Goal: Task Accomplishment & Management: Use online tool/utility

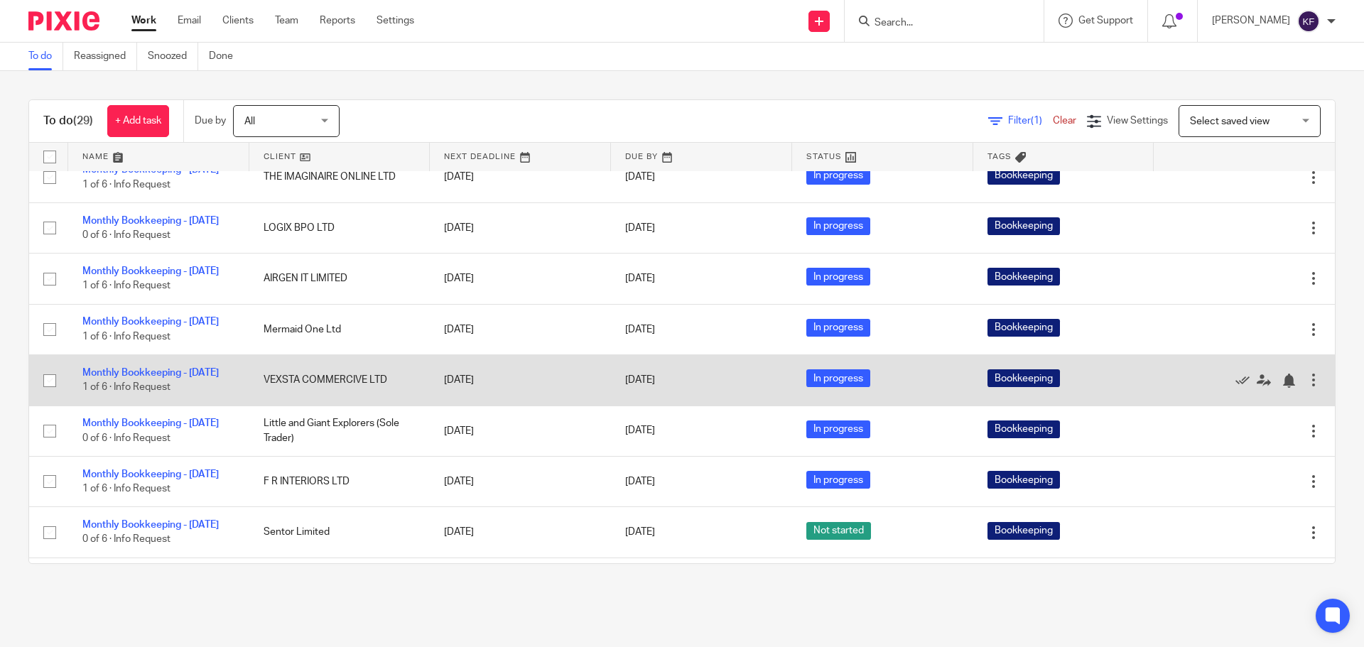
scroll to position [995, 0]
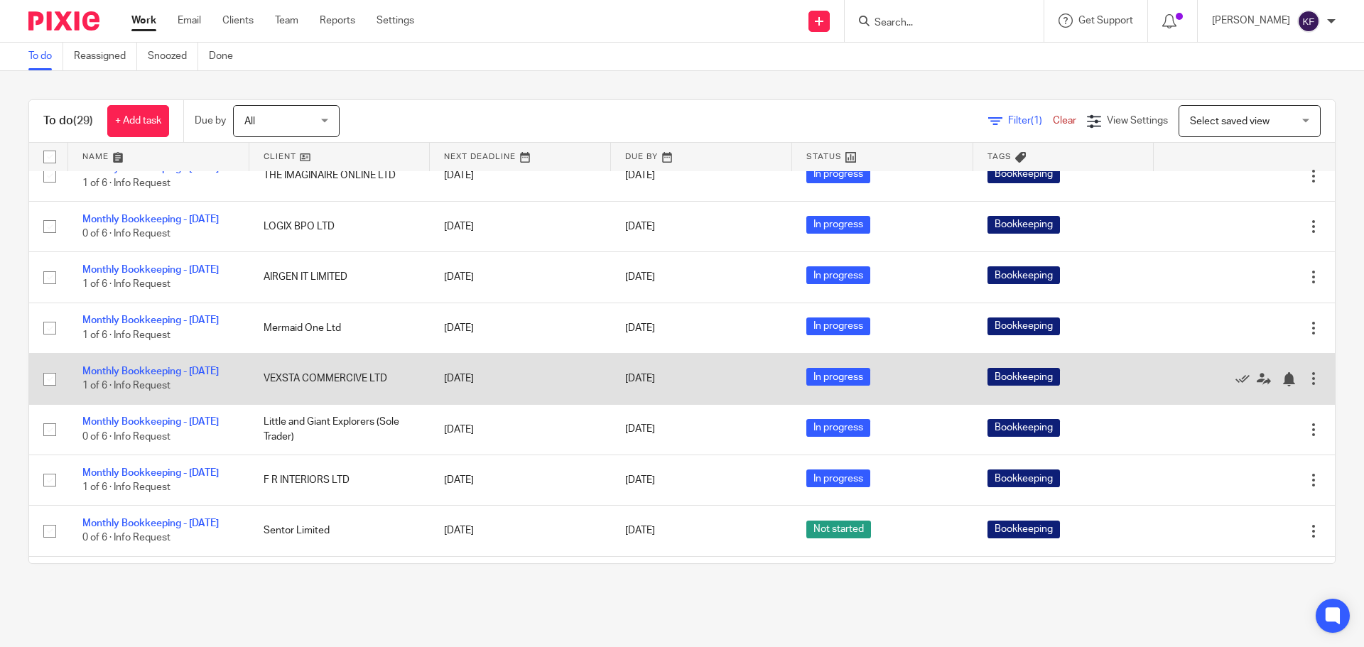
click at [151, 404] on td "Monthly Bookkeeping - [DATE] 1 of 6 · Info Request" at bounding box center [158, 379] width 181 height 50
click at [139, 404] on td "Monthly Bookkeeping - [DATE] 1 of 6 · Info Request" at bounding box center [158, 379] width 181 height 50
click at [139, 377] on link "Monthly Bookkeeping - [DATE]" at bounding box center [150, 372] width 136 height 10
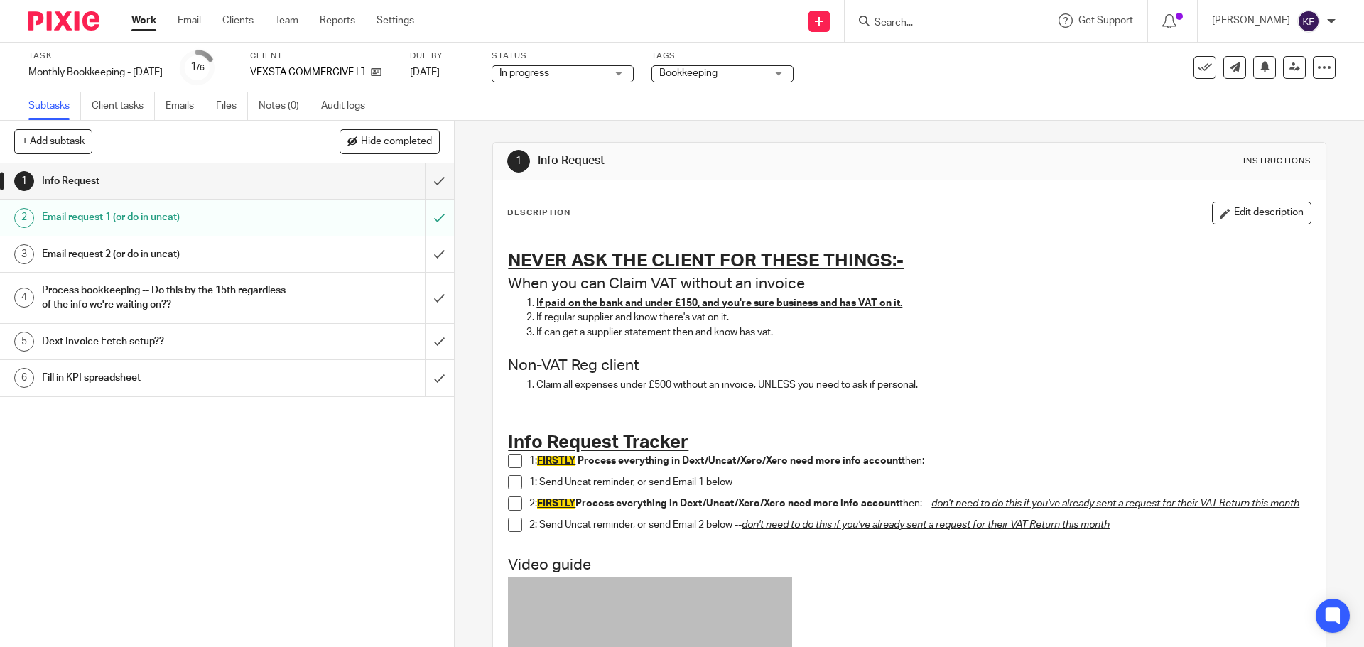
click at [134, 304] on h1 "Process bookkeeping -- Do this by the 15th regardless of the info we're waiting…" at bounding box center [165, 298] width 246 height 36
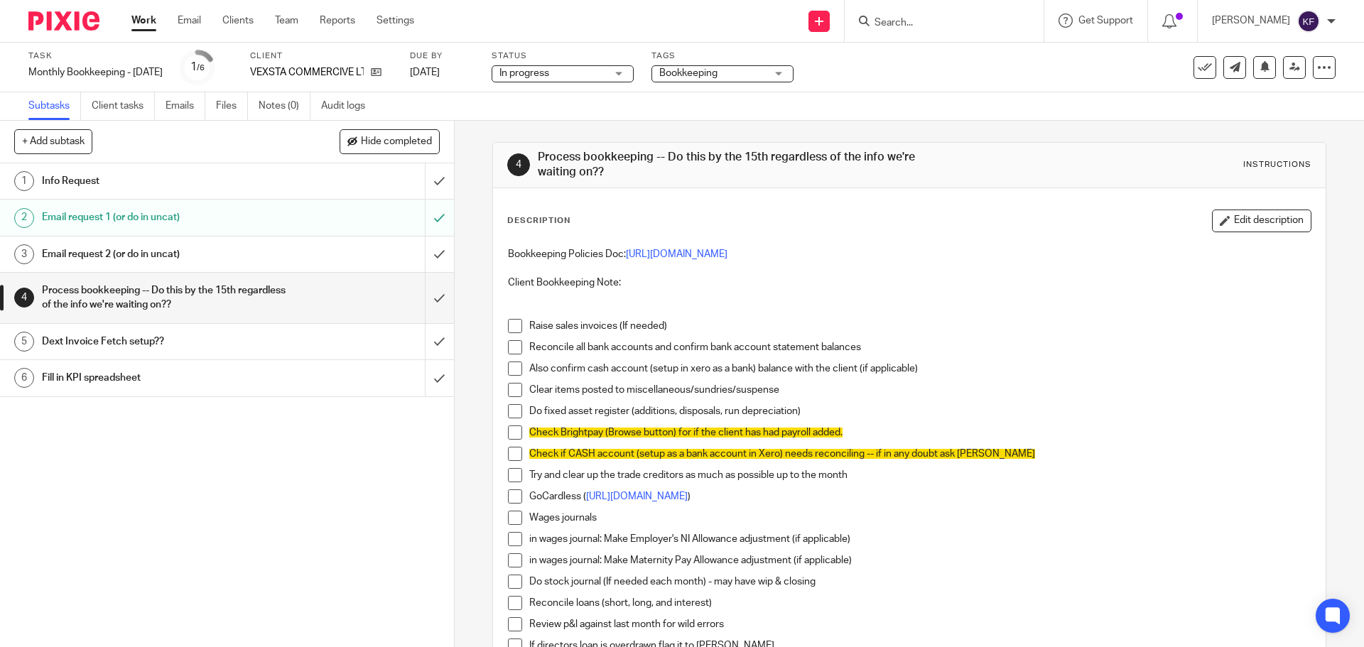
drag, startPoint x: 511, startPoint y: 520, endPoint x: 511, endPoint y: 530, distance: 9.9
click at [511, 522] on span at bounding box center [515, 518] width 14 height 14
click at [512, 540] on span at bounding box center [515, 539] width 14 height 14
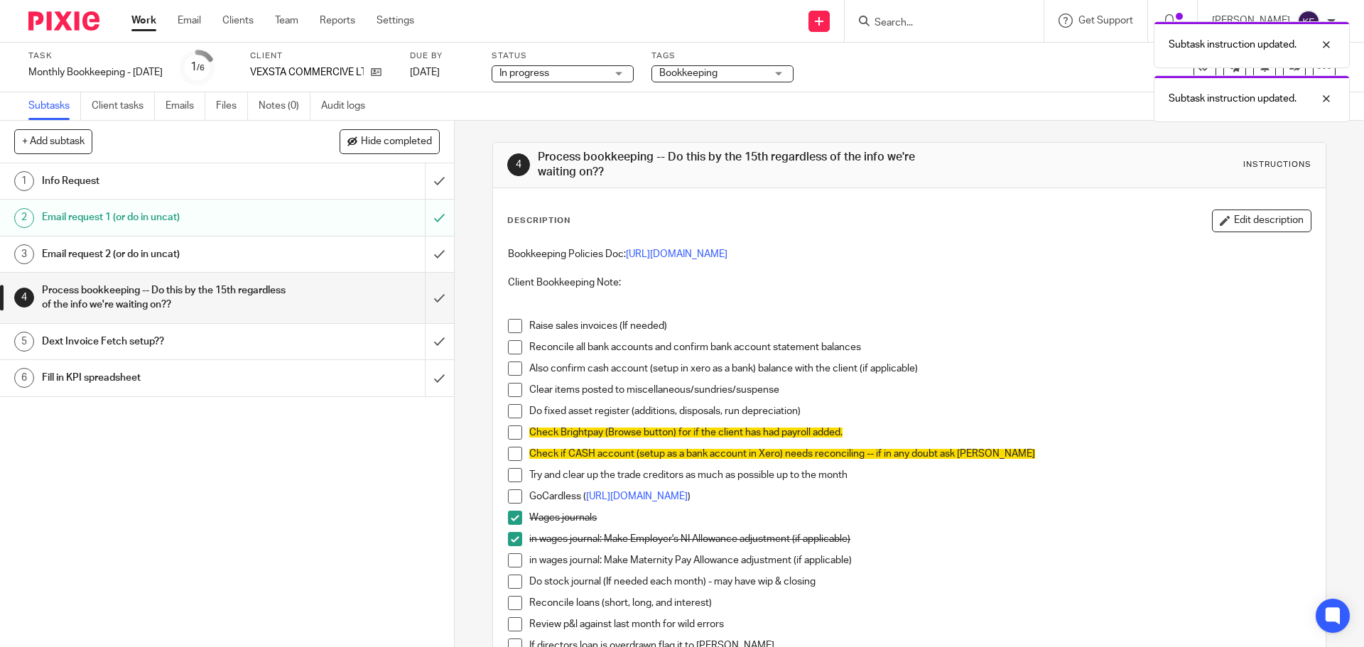
click at [518, 563] on span at bounding box center [515, 561] width 14 height 14
